Goal: Task Accomplishment & Management: Use online tool/utility

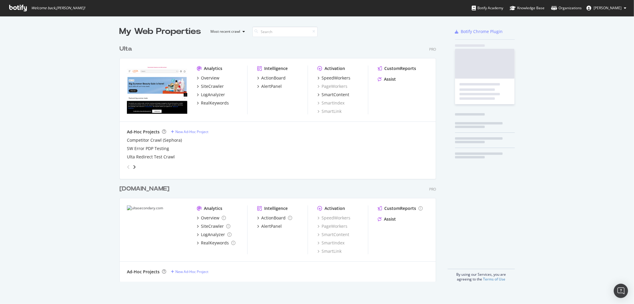
scroll to position [299, 625]
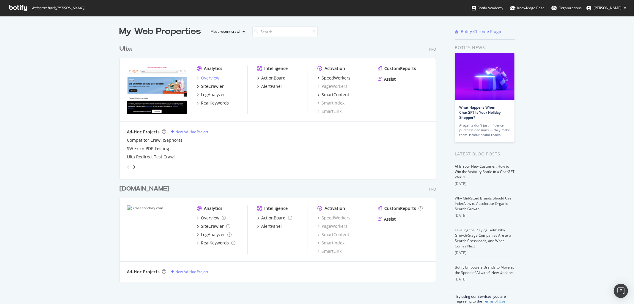
click at [205, 79] on div "Overview" at bounding box center [210, 78] width 18 height 6
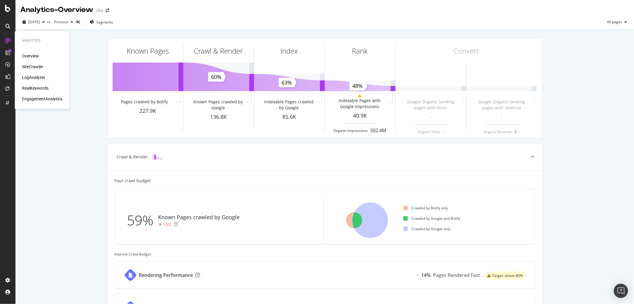
click at [28, 64] on div "SiteCrawler" at bounding box center [32, 67] width 21 height 6
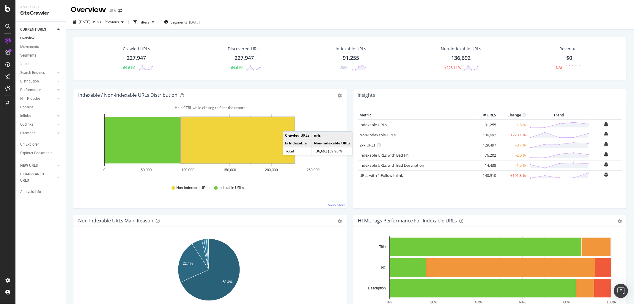
click at [137, 59] on div "227,947" at bounding box center [136, 58] width 19 height 8
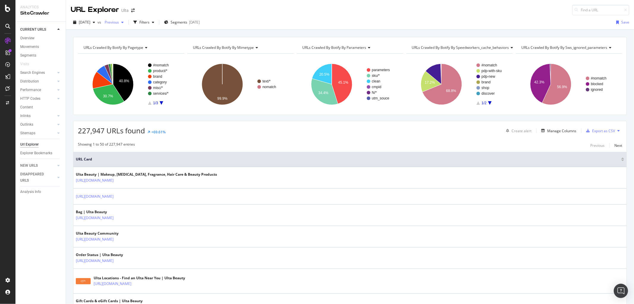
click at [126, 22] on div "button" at bounding box center [122, 23] width 7 height 4
click at [263, 8] on div "URL Explorer Ulta" at bounding box center [350, 7] width 568 height 15
click at [157, 20] on div "Filters" at bounding box center [144, 22] width 26 height 9
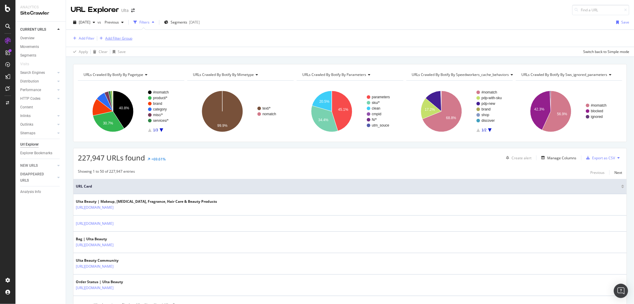
click at [110, 40] on div "Add Filter Group" at bounding box center [118, 38] width 27 height 5
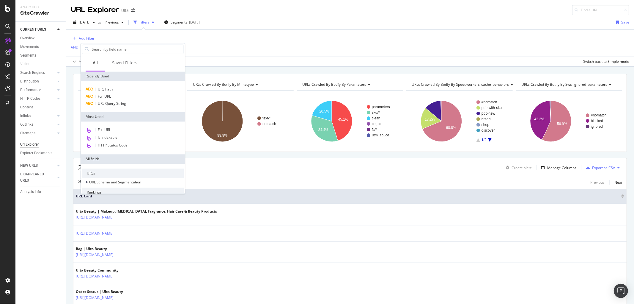
click at [84, 34] on div "Add Filter AND Add Filter" at bounding box center [350, 43] width 559 height 27
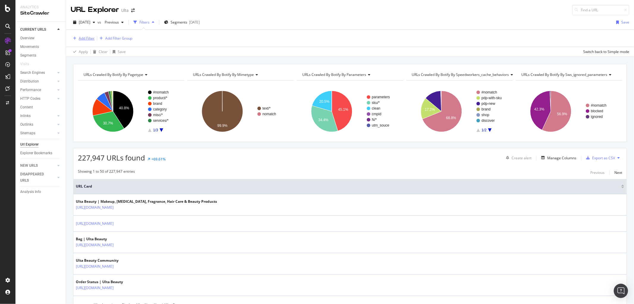
click at [86, 40] on div "Add Filter" at bounding box center [87, 38] width 16 height 5
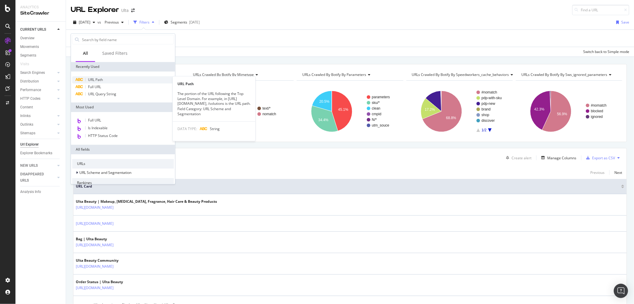
click at [98, 77] on span "URL Path" at bounding box center [95, 79] width 15 height 5
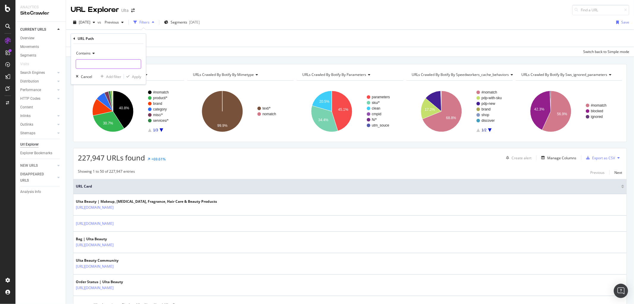
click at [115, 62] on input "text" at bounding box center [108, 64] width 65 height 10
type input "/auth"
click at [136, 75] on div "Apply" at bounding box center [136, 76] width 9 height 5
